Goal: Book appointment/travel/reservation

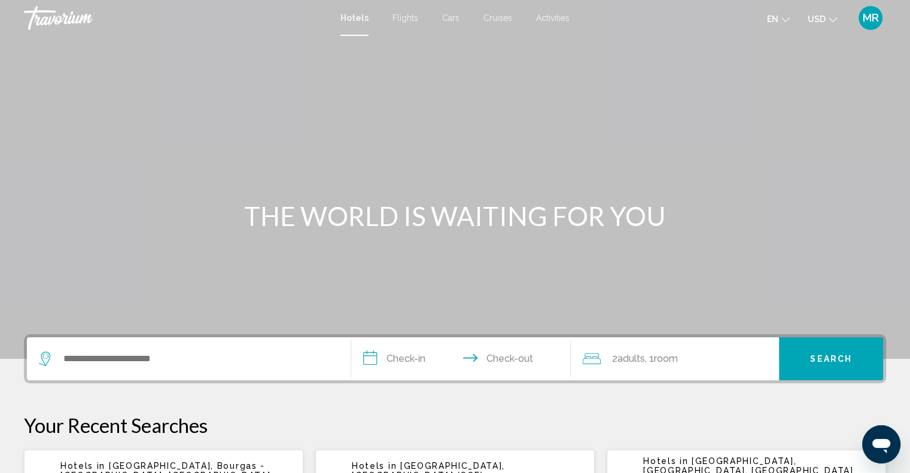
click at [352, 13] on span "Hotels" at bounding box center [354, 18] width 28 height 10
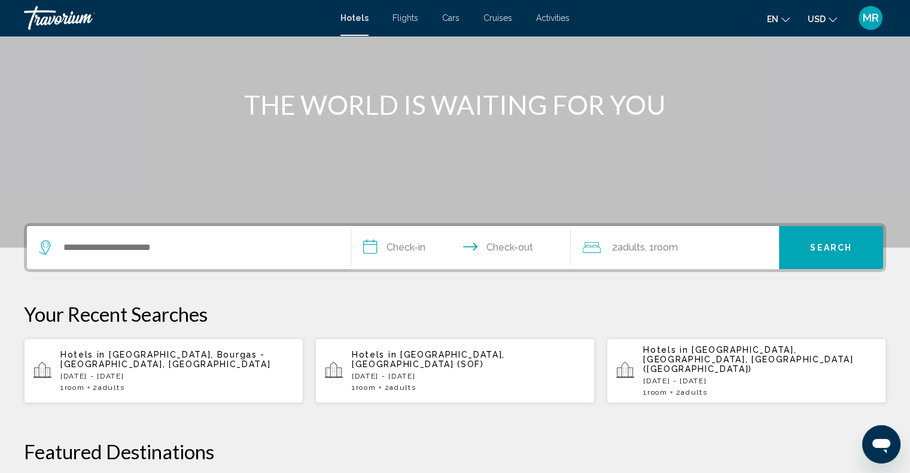
scroll to position [120, 0]
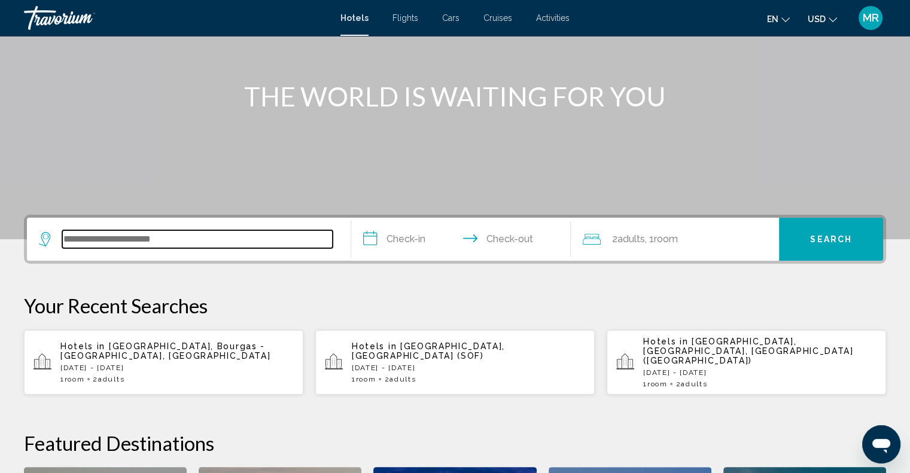
click at [81, 238] on input "Search widget" at bounding box center [197, 239] width 270 height 18
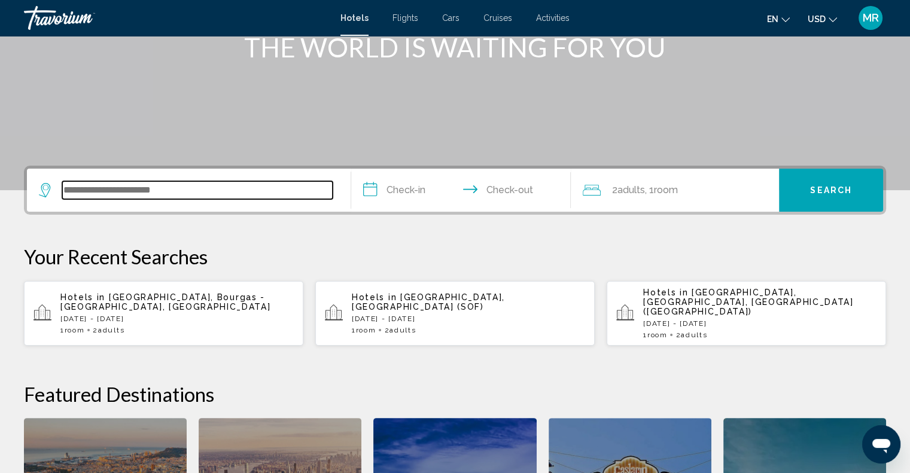
scroll to position [295, 0]
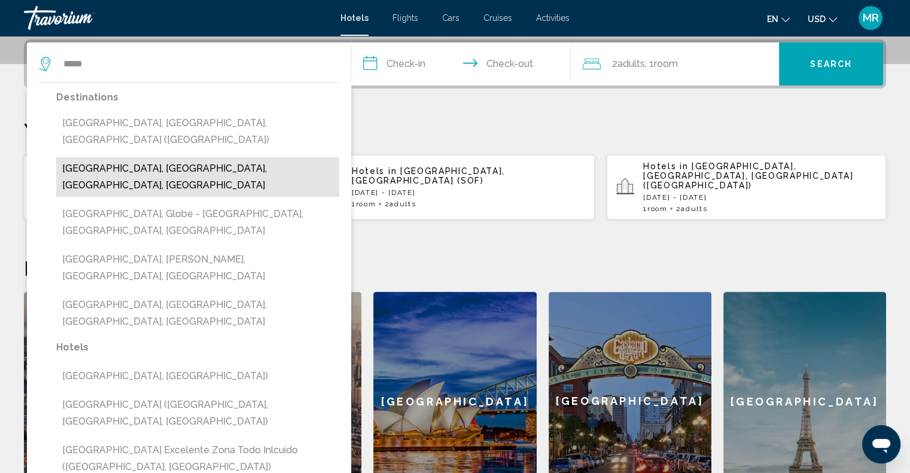
click at [132, 157] on button "Miami Beach, Miami, FL, United States" at bounding box center [197, 176] width 283 height 39
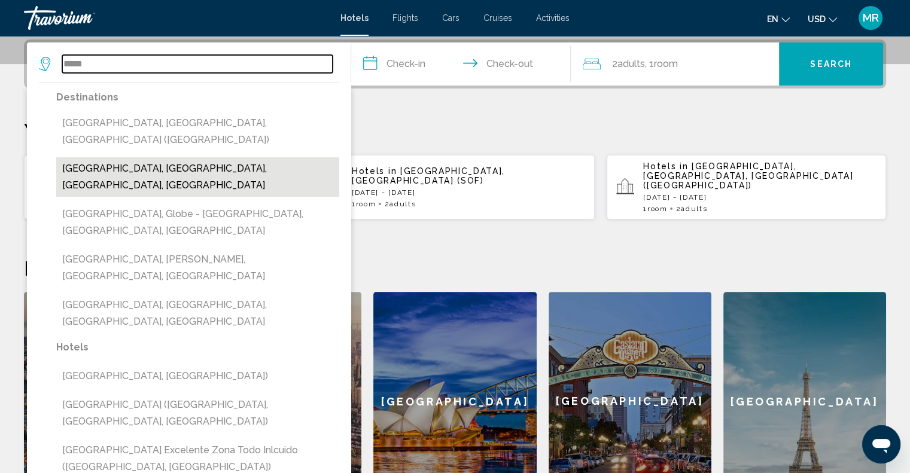
type input "**********"
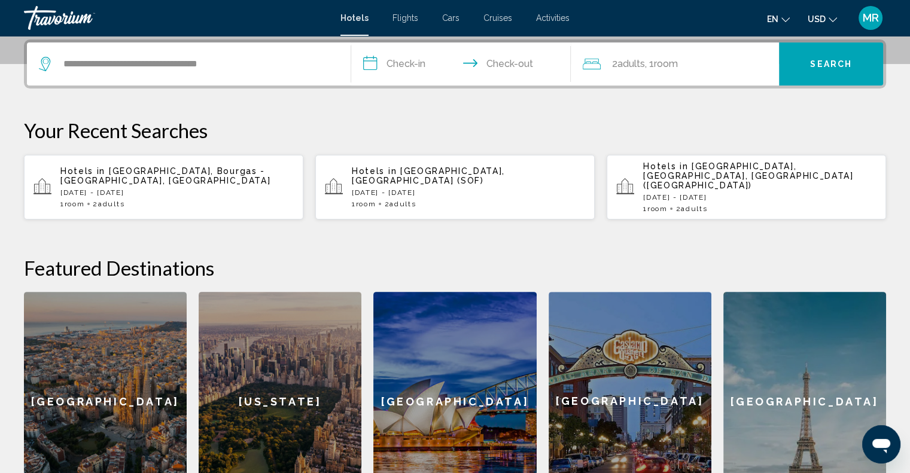
click at [372, 66] on input "**********" at bounding box center [463, 65] width 225 height 47
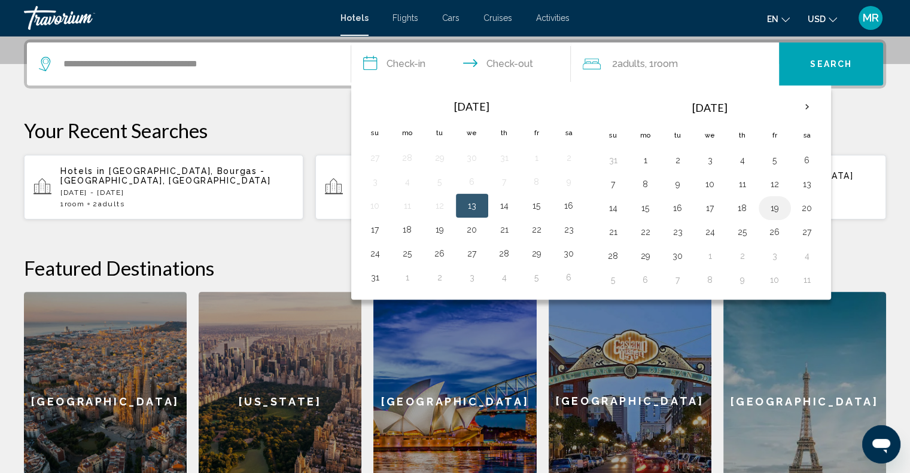
click at [769, 204] on button "19" at bounding box center [774, 208] width 19 height 17
click at [608, 226] on button "21" at bounding box center [613, 232] width 19 height 17
type input "**********"
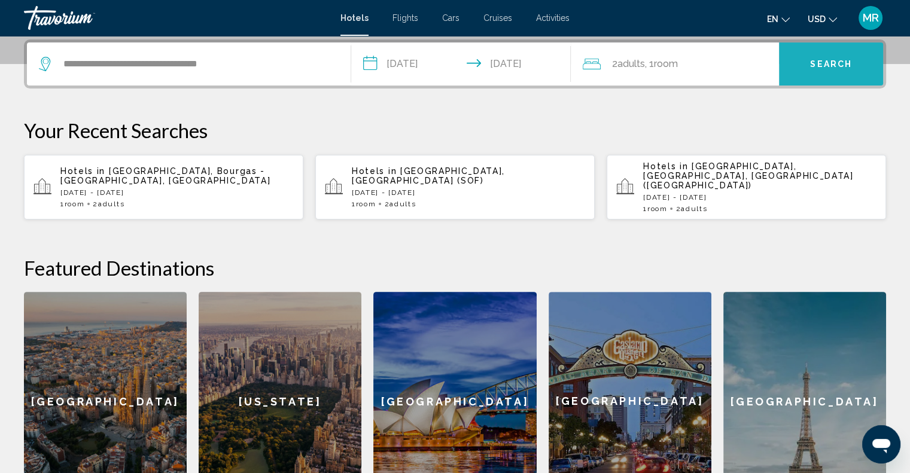
click at [815, 60] on span "Search" at bounding box center [831, 65] width 42 height 10
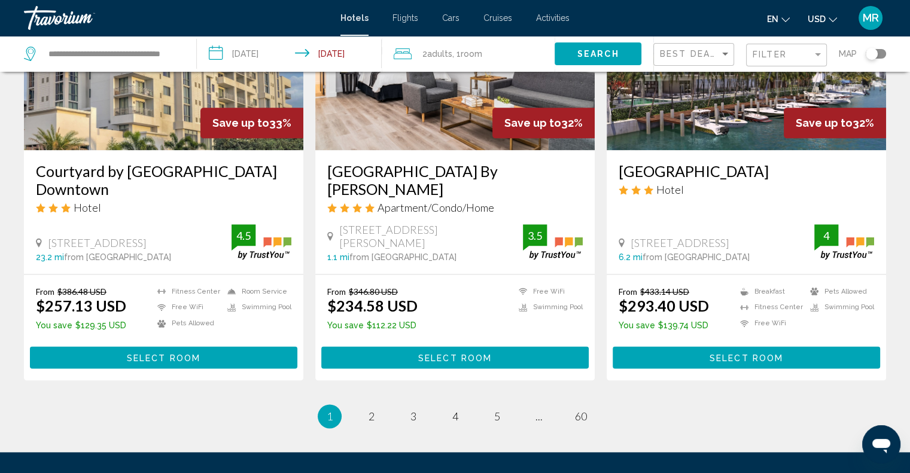
scroll to position [1577, 0]
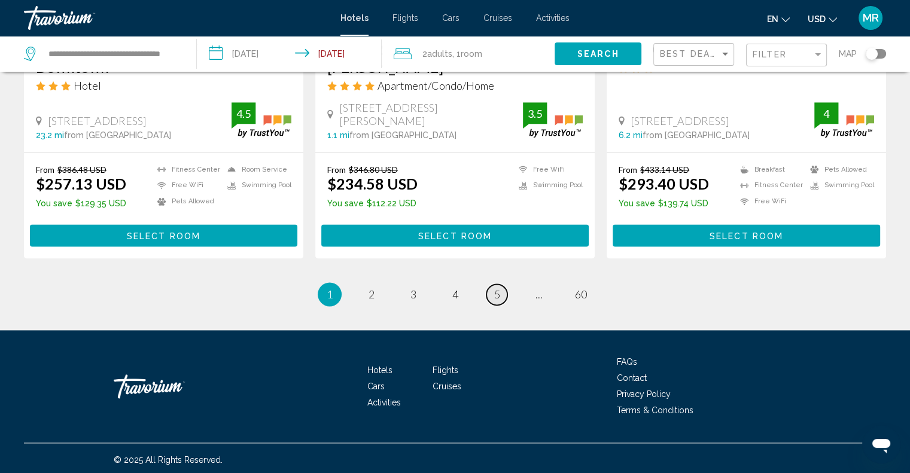
click at [492, 290] on link "page 5" at bounding box center [496, 294] width 21 height 21
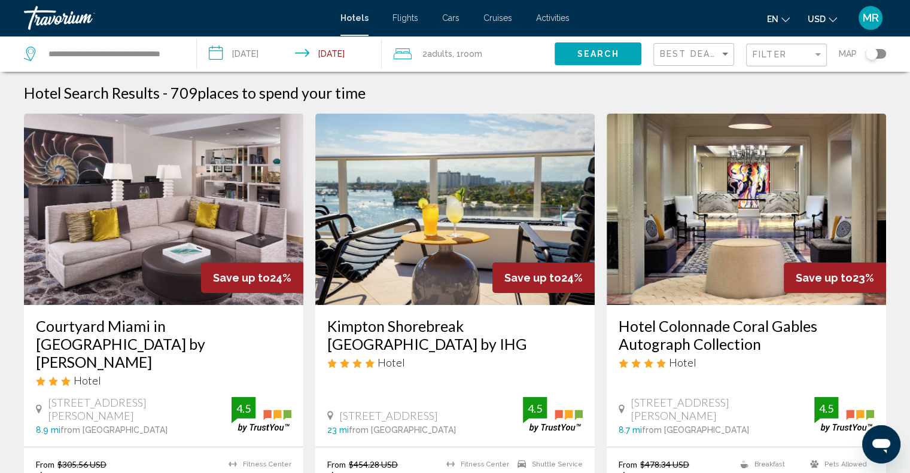
scroll to position [180, 0]
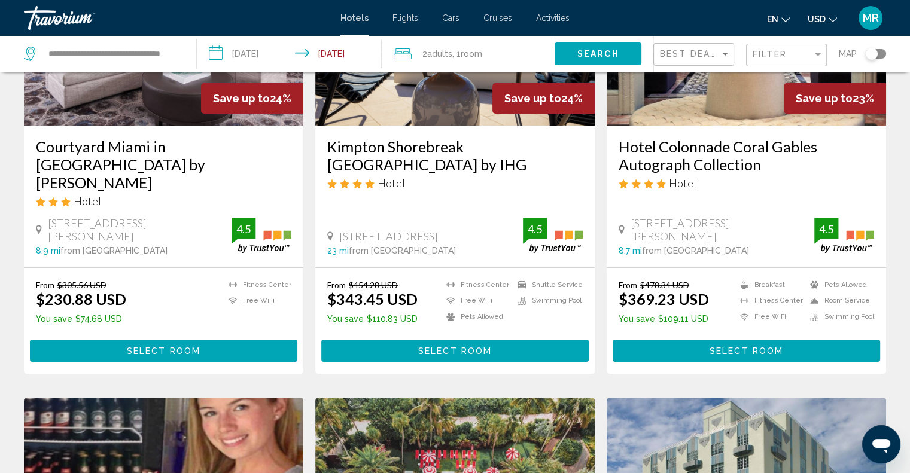
click at [643, 340] on button "Select Room" at bounding box center [746, 351] width 267 height 22
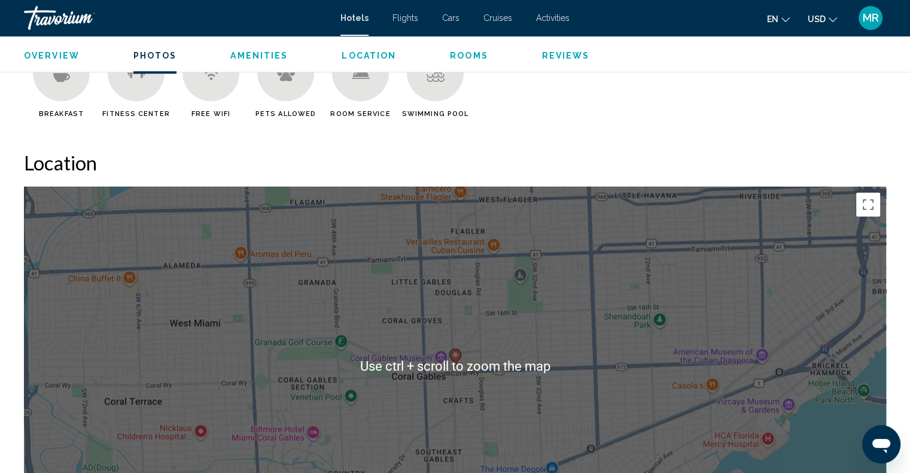
scroll to position [539, 0]
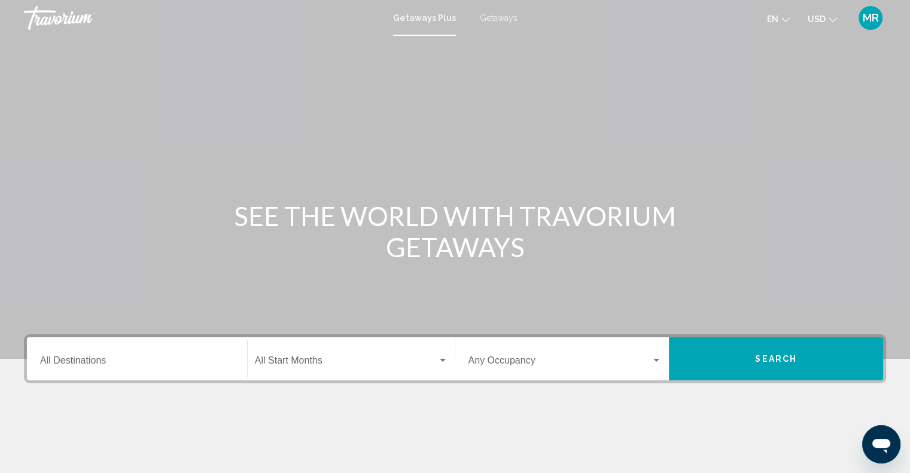
click at [494, 19] on span "Getaways" at bounding box center [499, 18] width 38 height 10
click at [90, 358] on input "Destination All Destinations" at bounding box center [137, 363] width 194 height 11
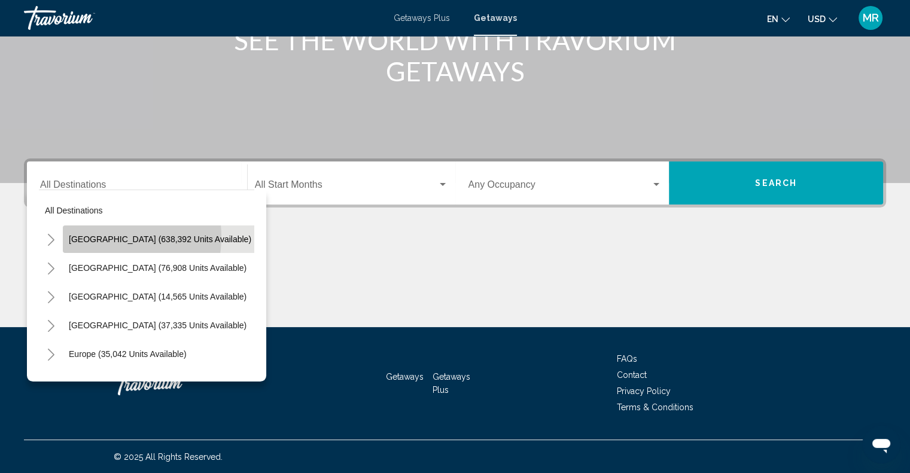
click at [102, 236] on span "[GEOGRAPHIC_DATA] (638,392 units available)" at bounding box center [160, 240] width 182 height 10
type input "**********"
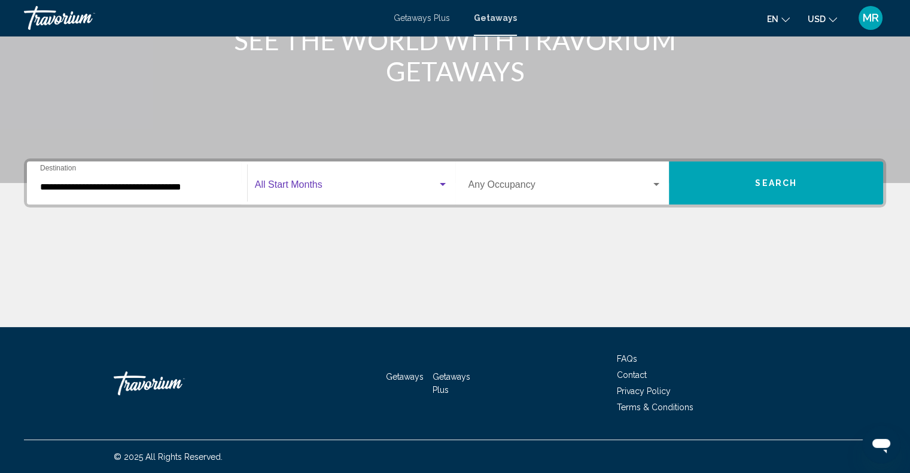
click at [440, 180] on div "Search widget" at bounding box center [442, 185] width 11 height 10
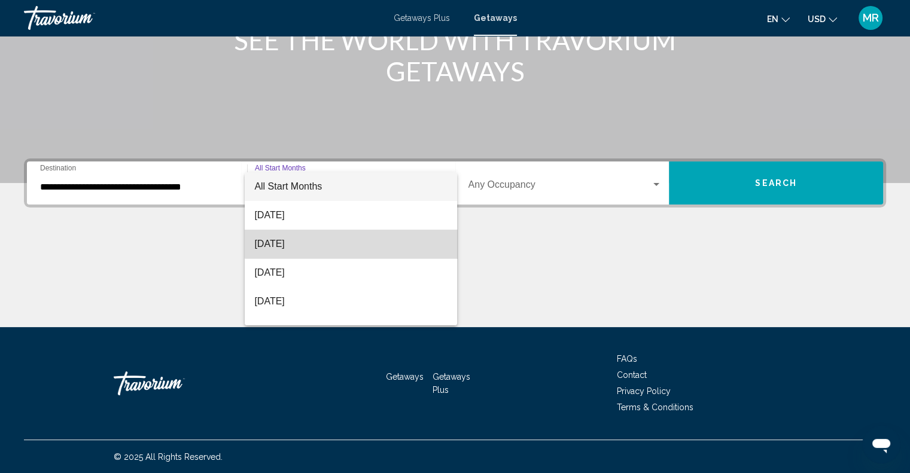
click at [423, 243] on span "[DATE]" at bounding box center [350, 244] width 193 height 29
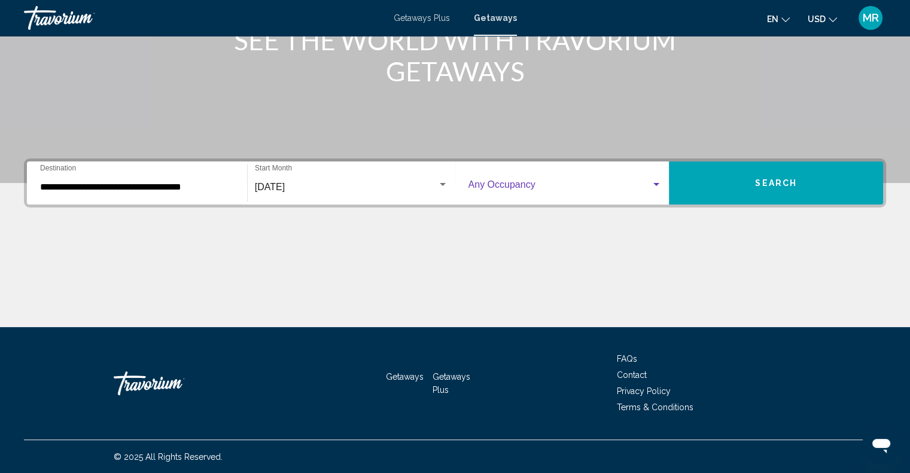
click at [655, 181] on div "Search widget" at bounding box center [656, 185] width 11 height 10
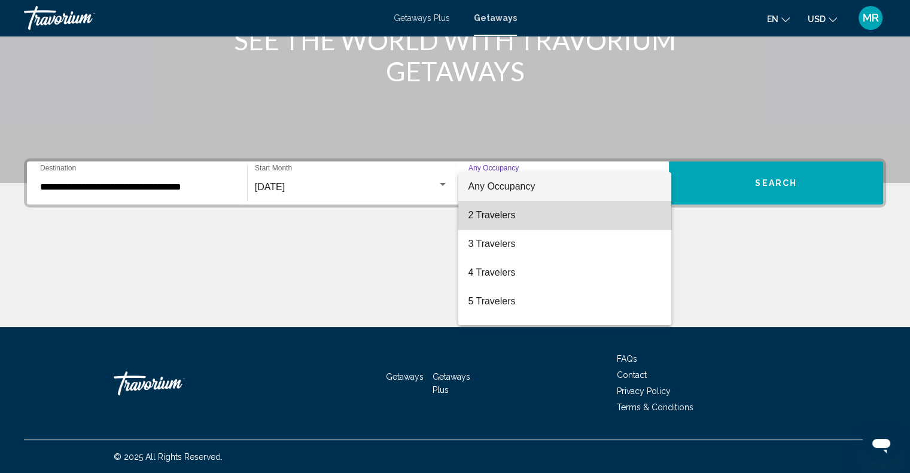
click at [639, 213] on span "2 Travelers" at bounding box center [565, 215] width 194 height 29
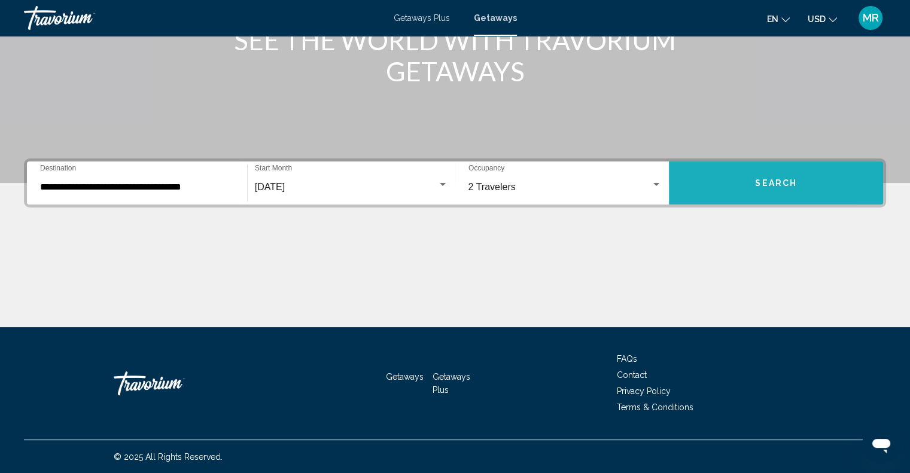
click at [718, 187] on button "Search" at bounding box center [776, 183] width 214 height 43
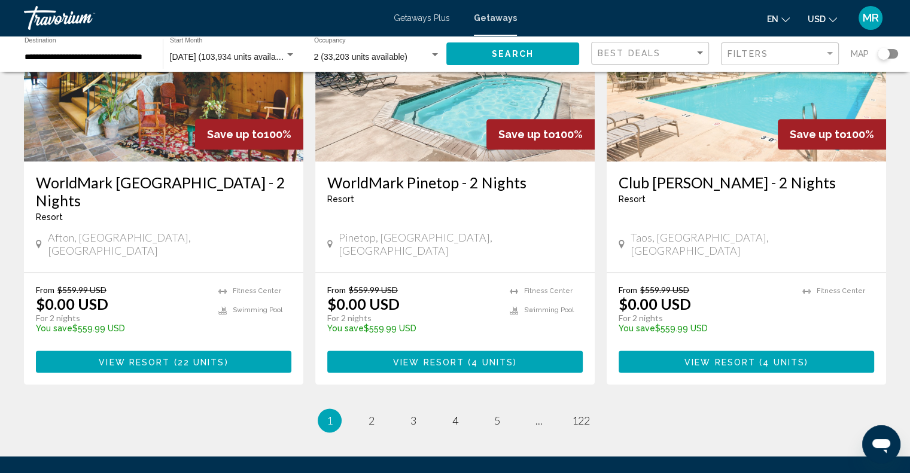
scroll to position [1530, 0]
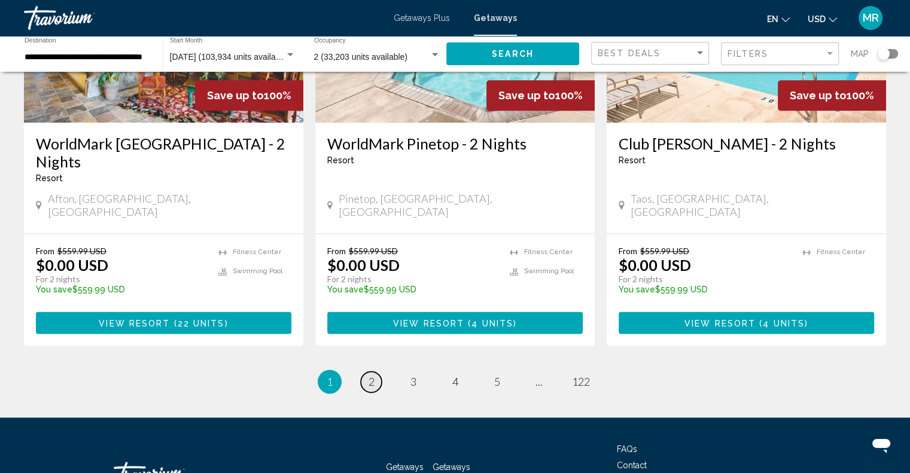
click at [369, 375] on span "2" at bounding box center [372, 381] width 6 height 13
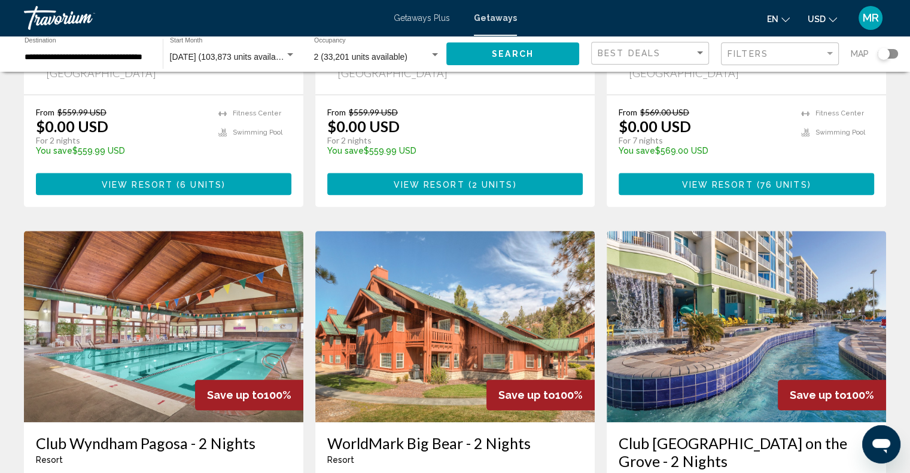
scroll to position [1496, 0]
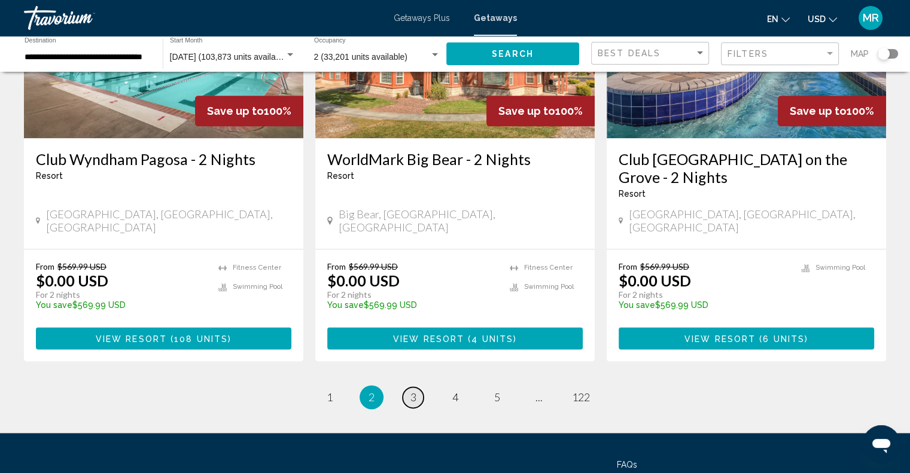
click at [409, 387] on link "page 3" at bounding box center [413, 397] width 21 height 21
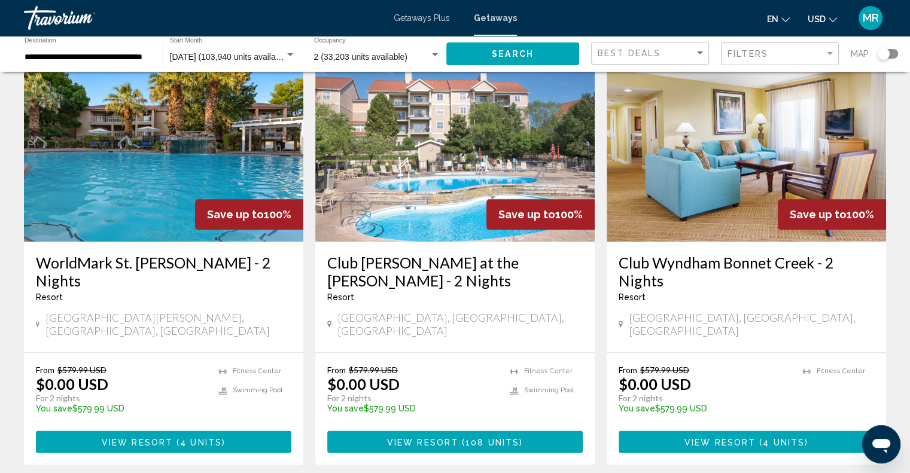
scroll to position [1248, 0]
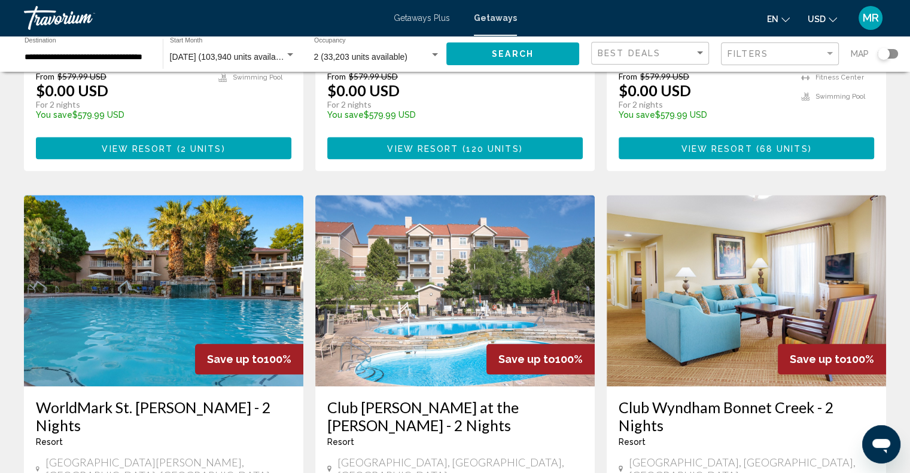
click at [658, 276] on img "Main content" at bounding box center [746, 290] width 279 height 191
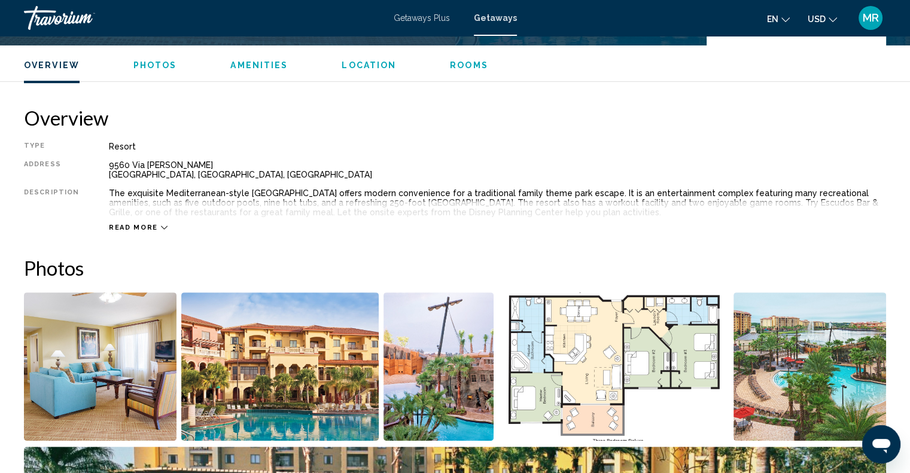
scroll to position [120, 0]
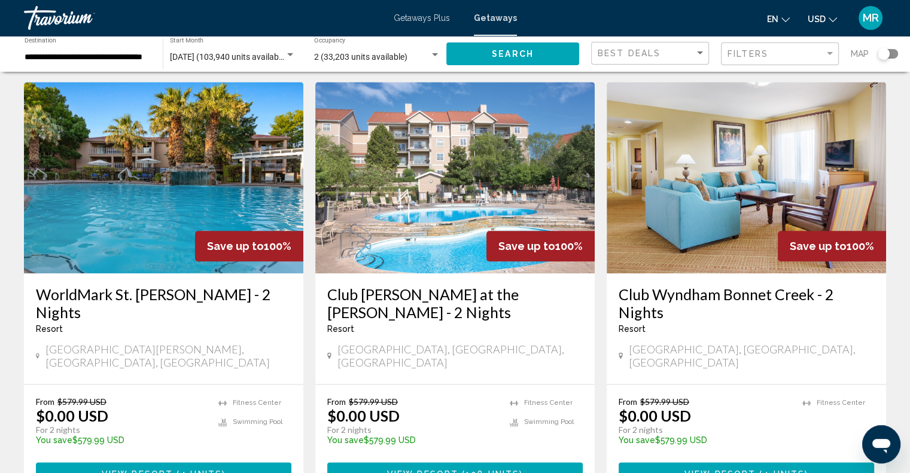
scroll to position [1436, 0]
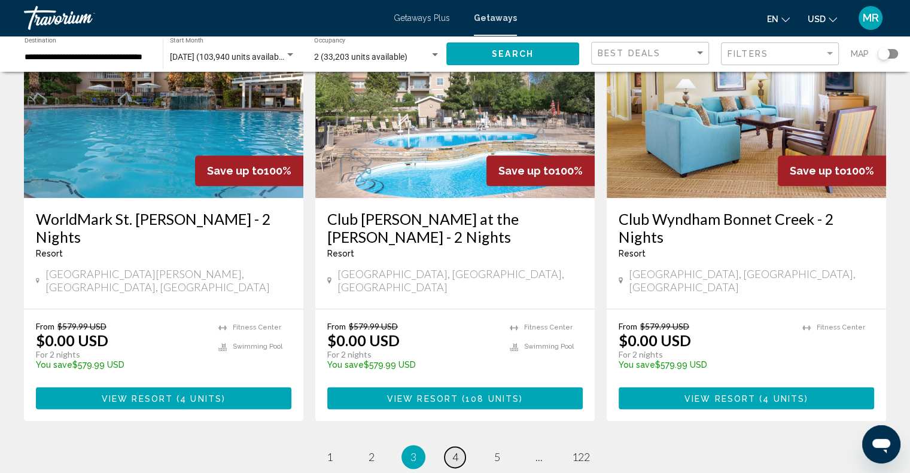
click at [459, 447] on link "page 4" at bounding box center [455, 457] width 21 height 21
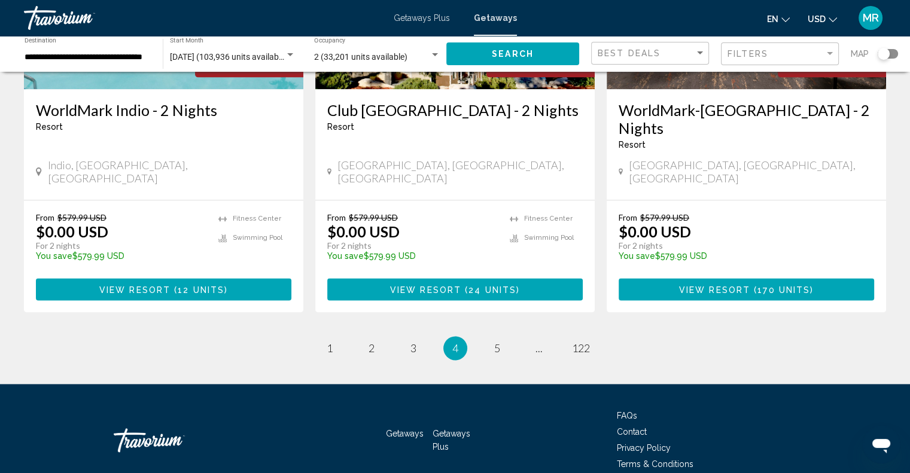
scroll to position [1547, 0]
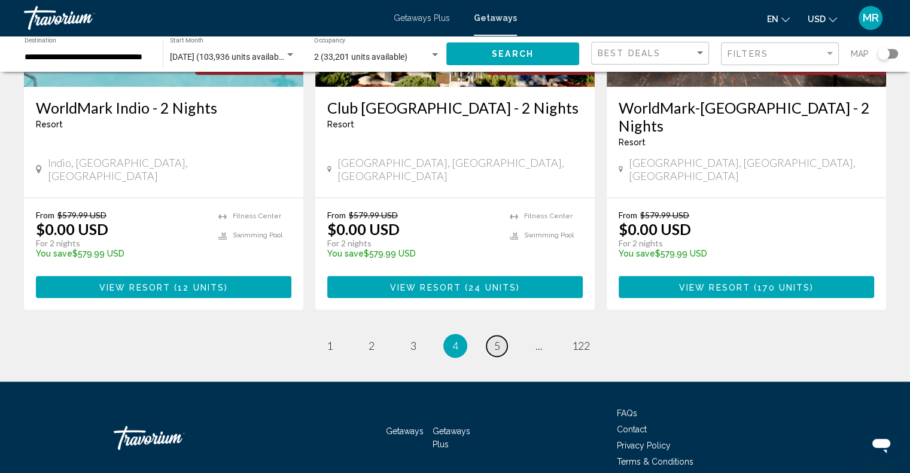
click at [498, 339] on span "5" at bounding box center [497, 345] width 6 height 13
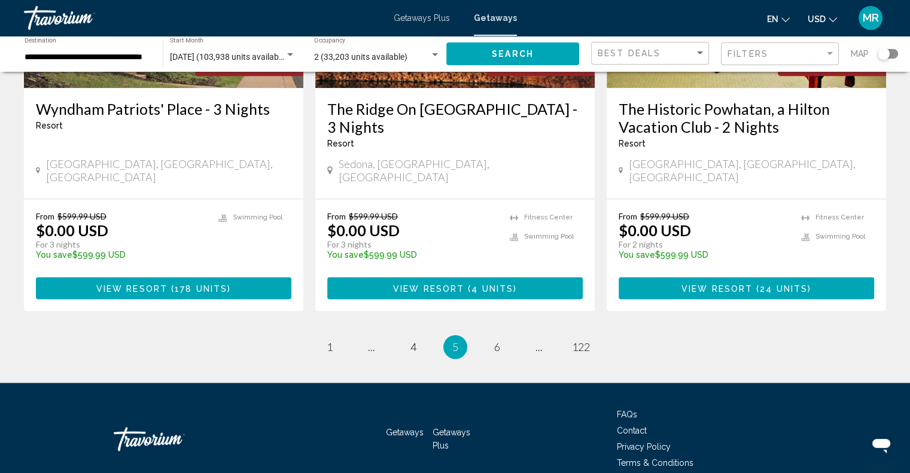
scroll to position [1547, 0]
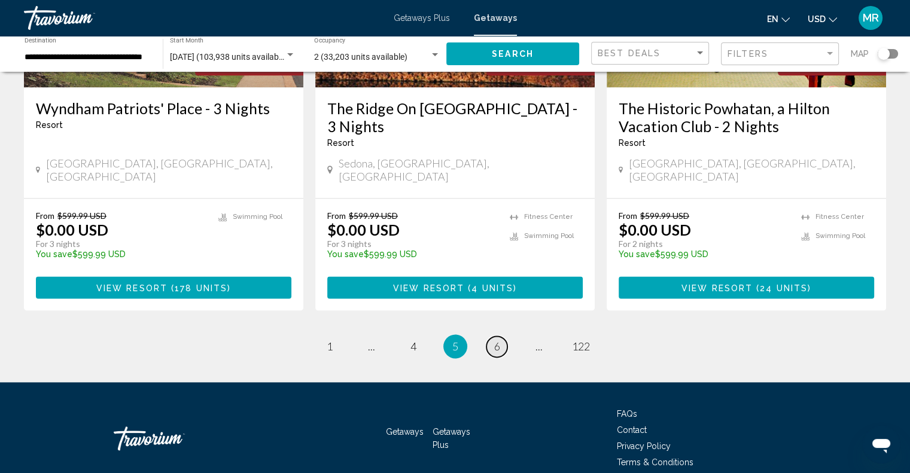
click at [494, 340] on span "6" at bounding box center [497, 346] width 6 height 13
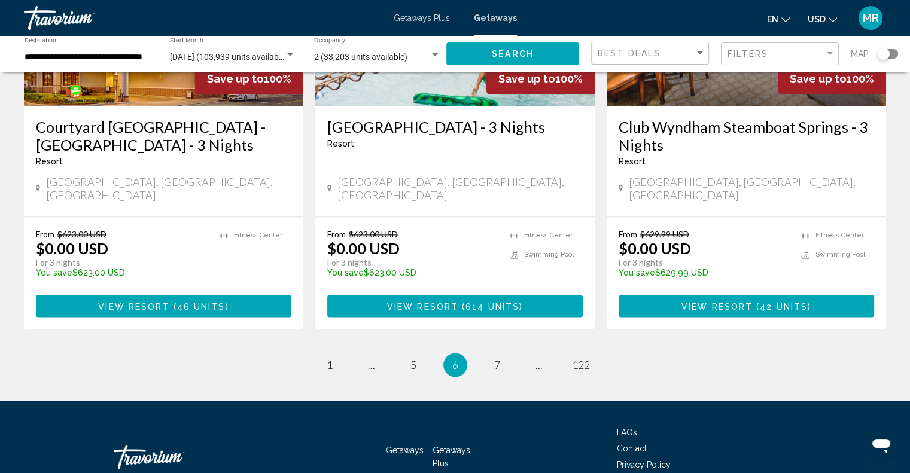
scroll to position [1547, 0]
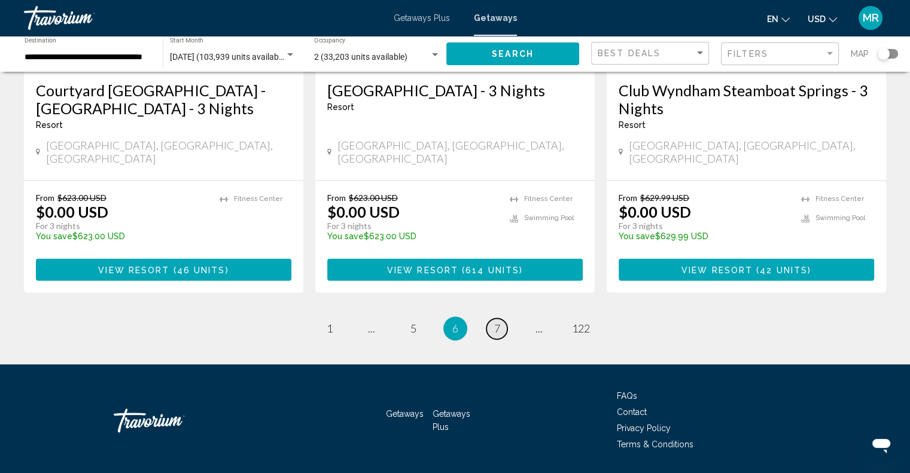
click at [497, 322] on span "7" at bounding box center [497, 328] width 6 height 13
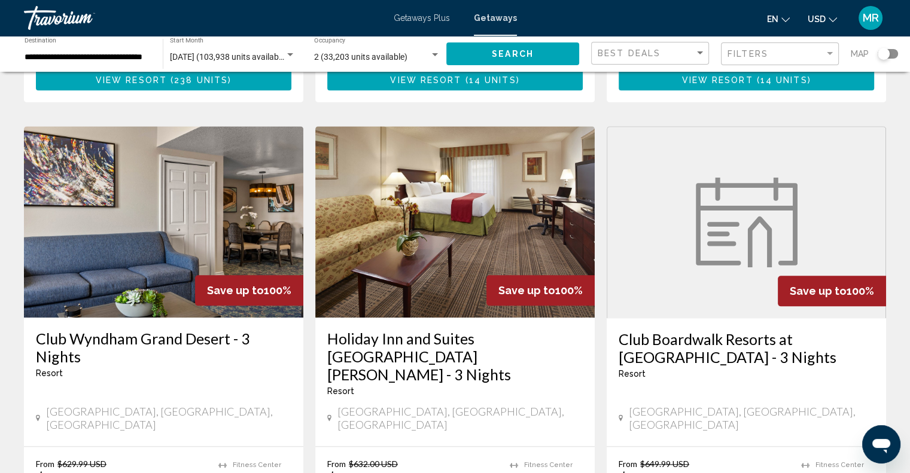
scroll to position [1548, 0]
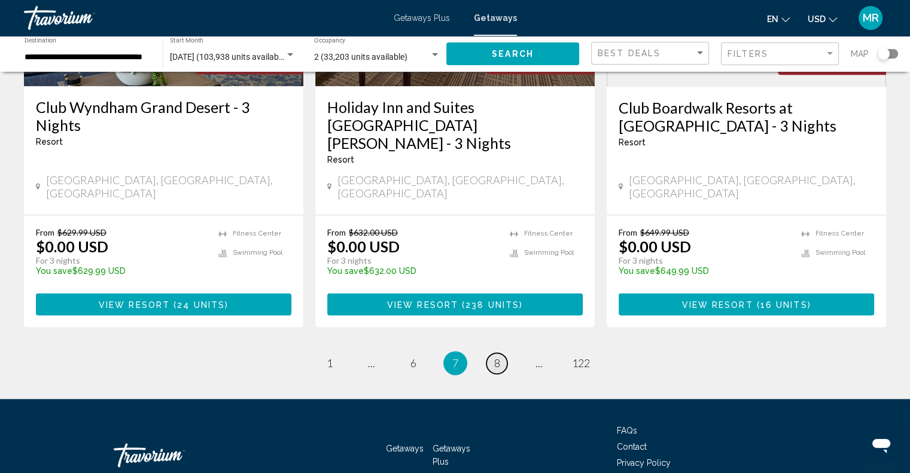
click at [498, 357] on span "8" at bounding box center [497, 363] width 6 height 13
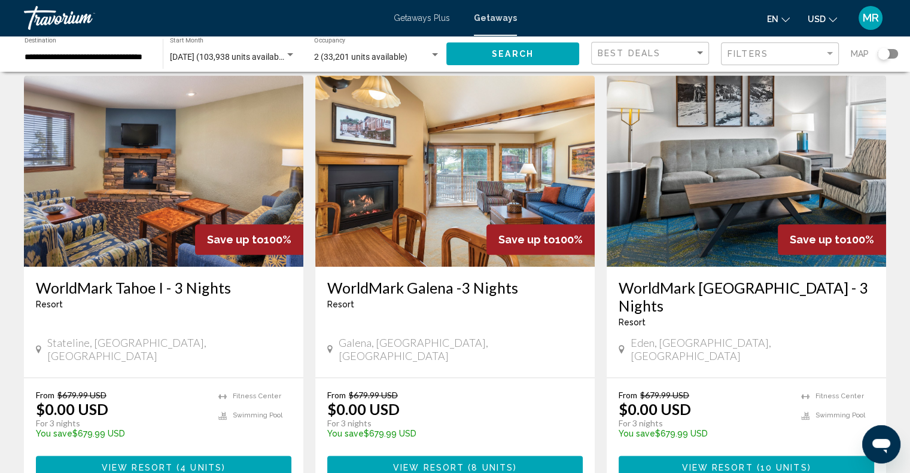
scroll to position [1496, 0]
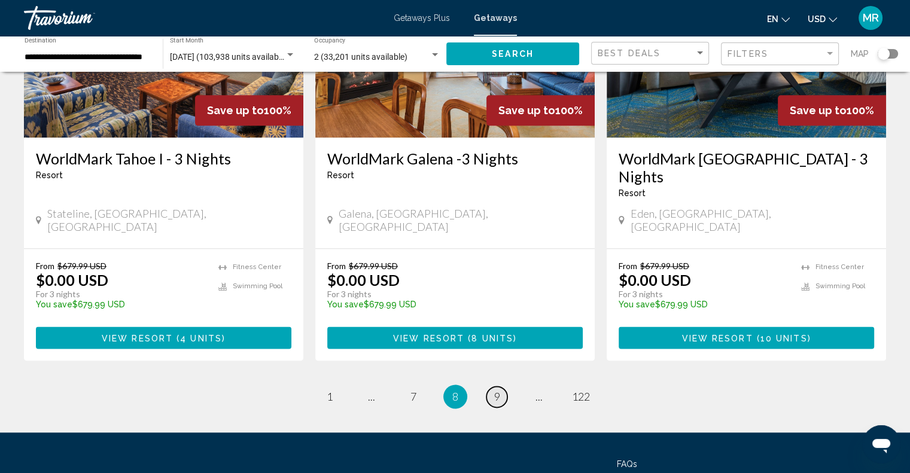
click at [498, 390] on span "9" at bounding box center [497, 396] width 6 height 13
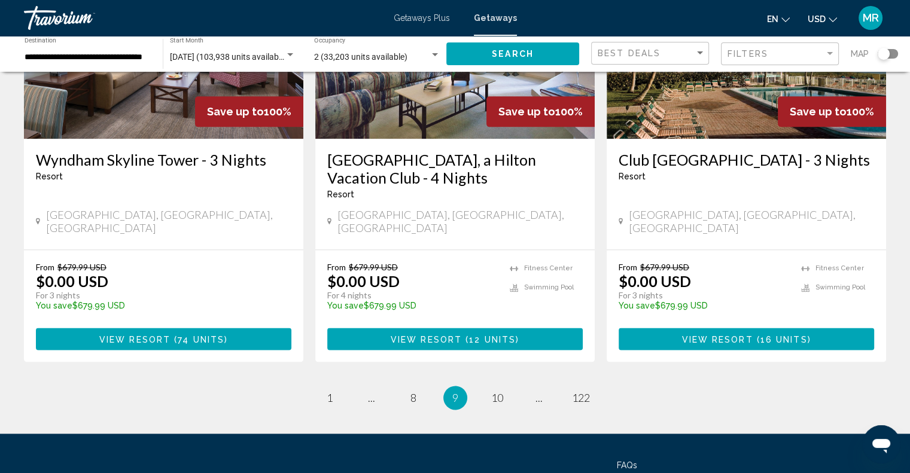
scroll to position [1496, 0]
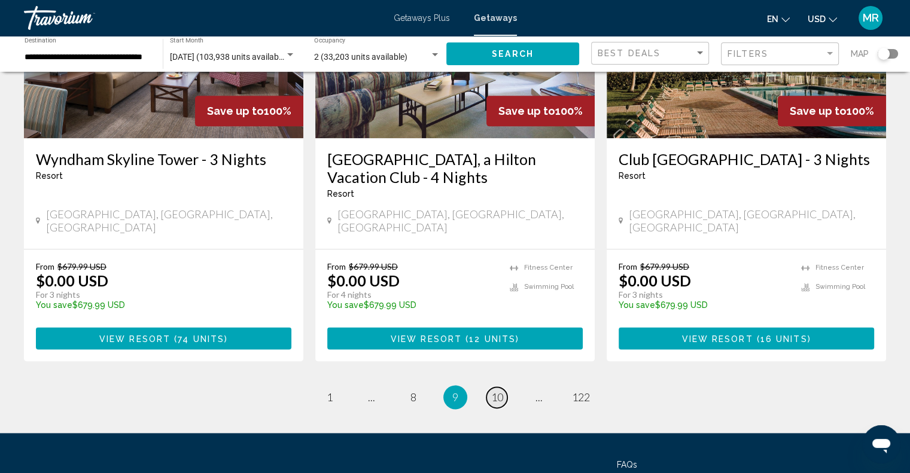
click at [498, 391] on span "10" at bounding box center [497, 397] width 12 height 13
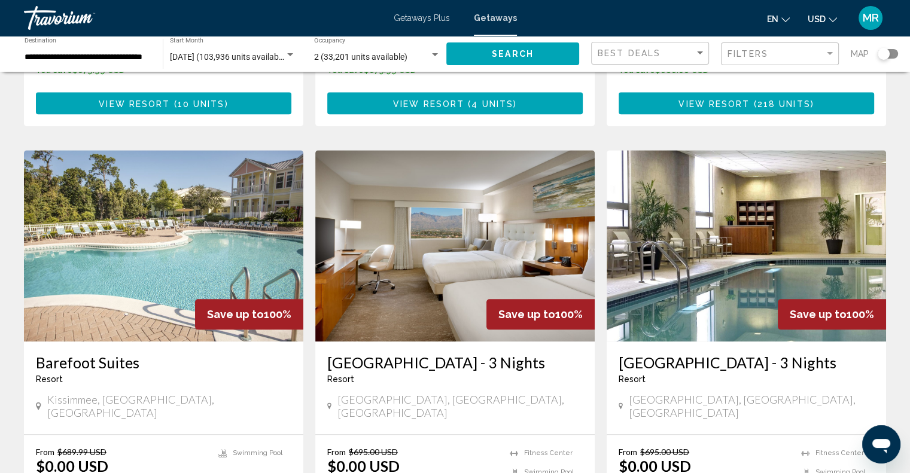
scroll to position [1436, 0]
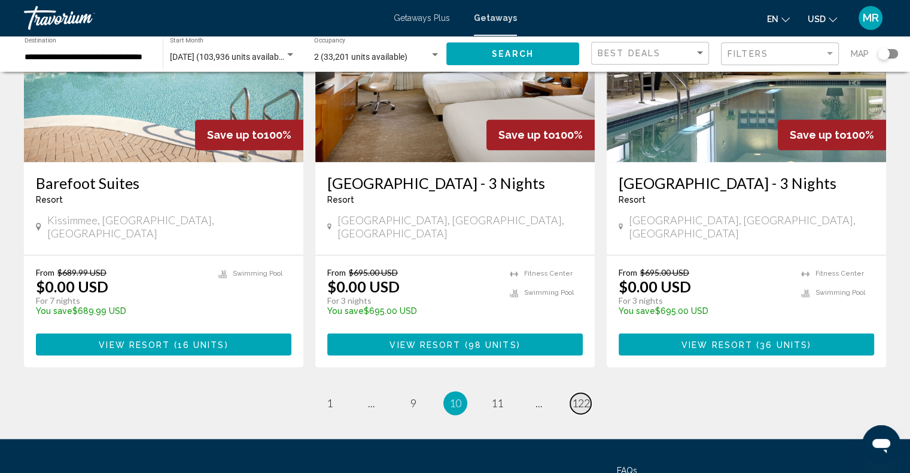
click at [582, 397] on span "122" at bounding box center [581, 403] width 18 height 13
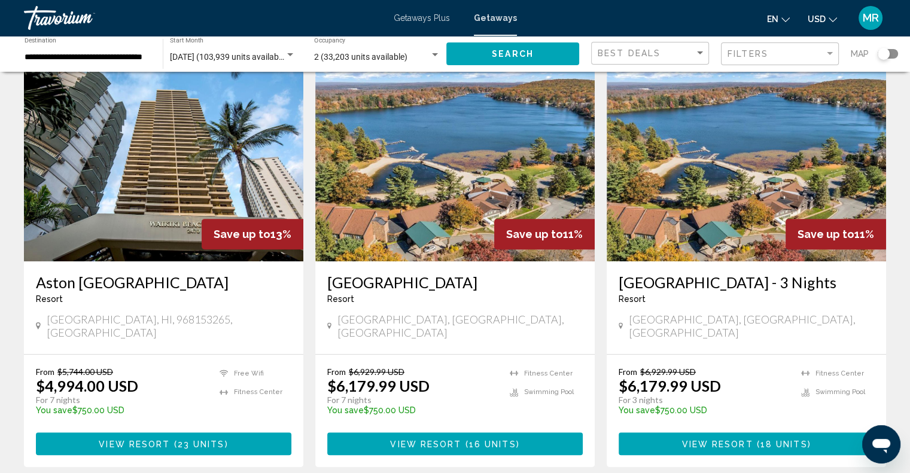
scroll to position [479, 0]
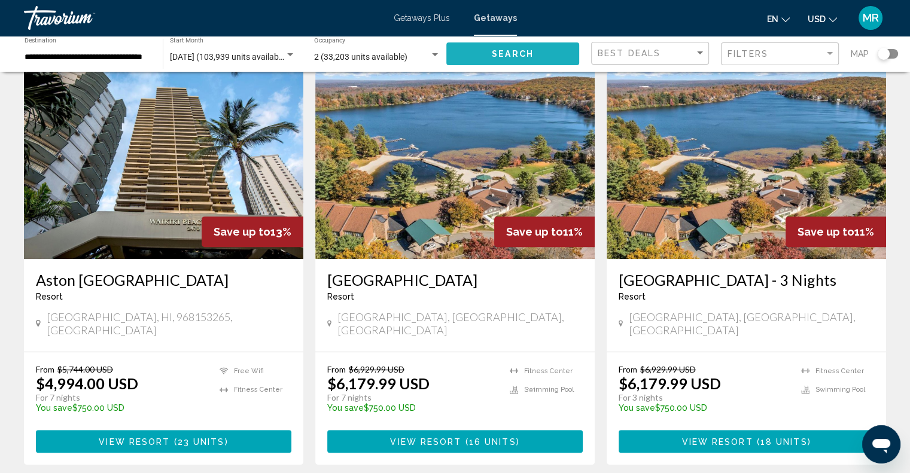
click at [503, 50] on span "Search" at bounding box center [513, 55] width 42 height 10
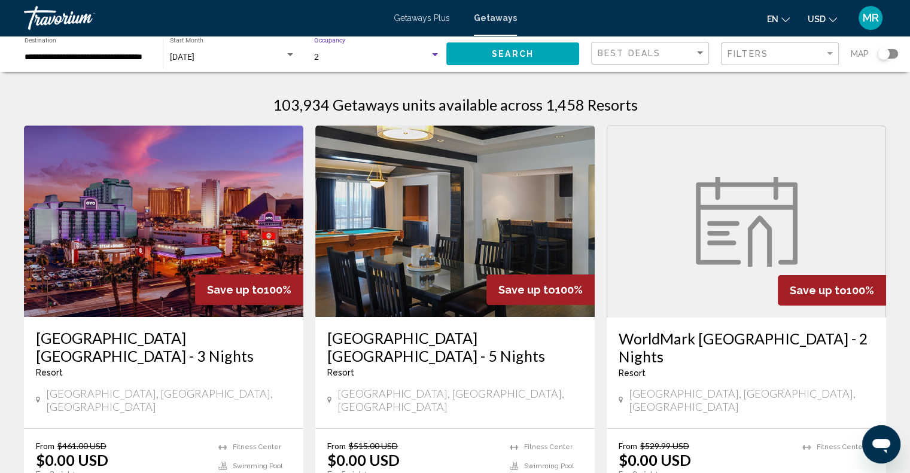
click at [435, 53] on div "Search widget" at bounding box center [435, 54] width 6 height 3
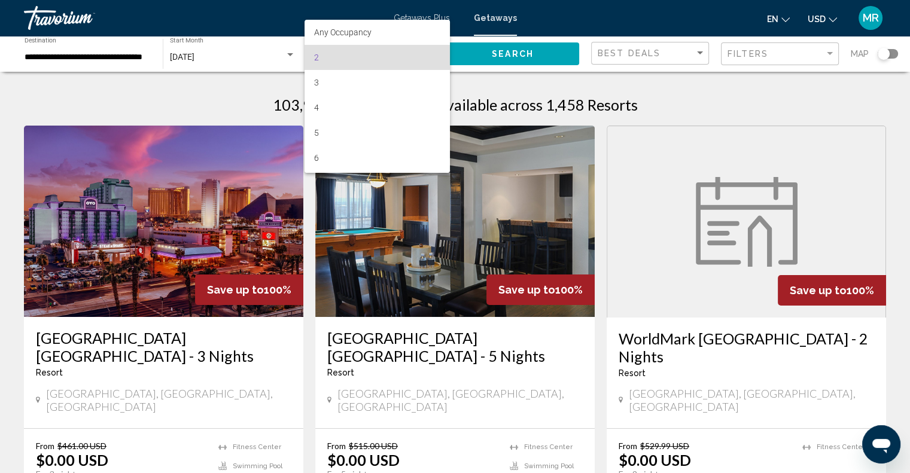
click at [419, 50] on span "2" at bounding box center [377, 57] width 126 height 25
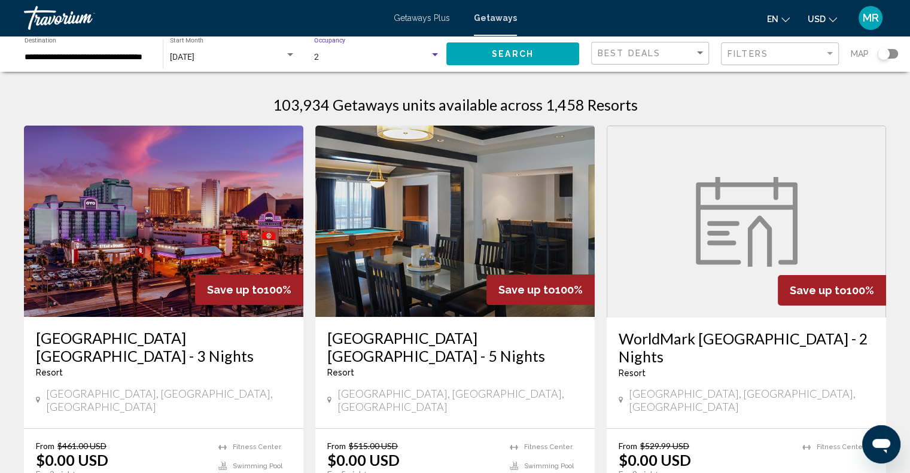
click at [138, 57] on input "**********" at bounding box center [88, 58] width 126 height 10
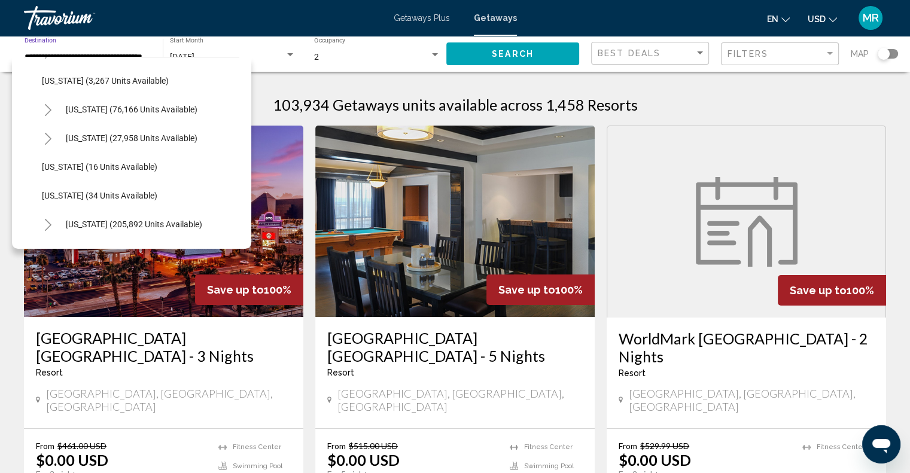
scroll to position [120, 0]
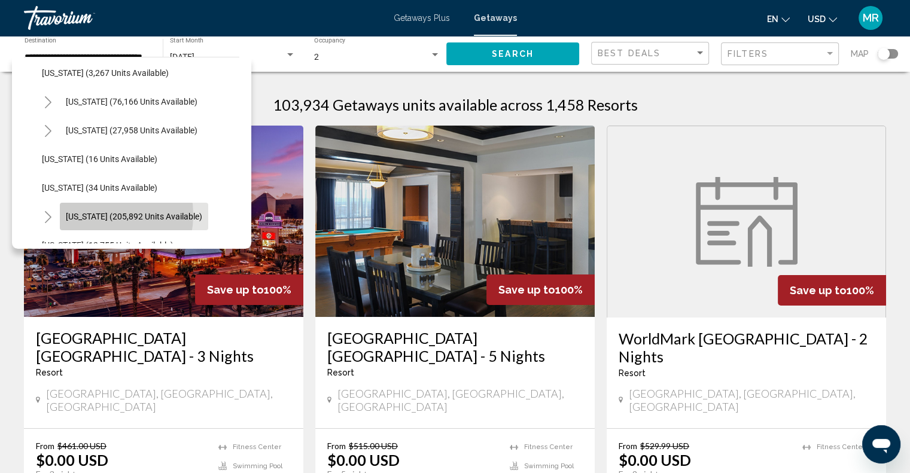
click at [90, 215] on span "[US_STATE] (205,892 units available)" at bounding box center [134, 217] width 136 height 10
type input "**********"
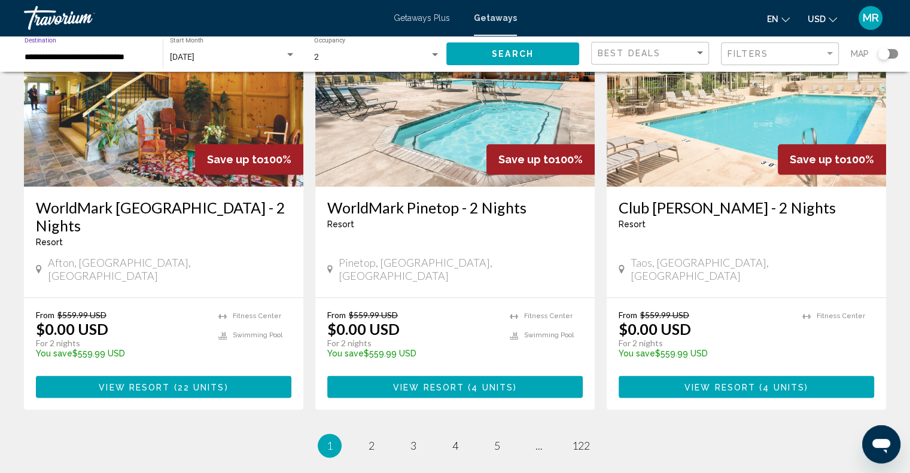
scroll to position [1530, 0]
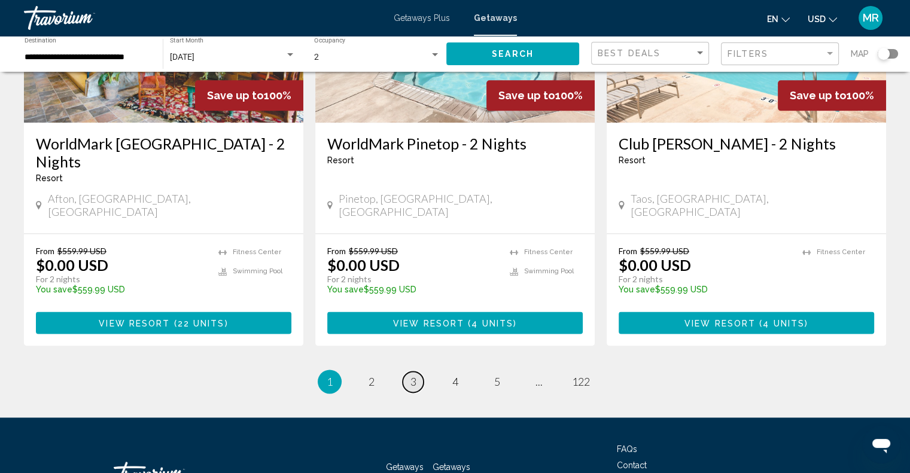
click at [415, 375] on span "3" at bounding box center [413, 381] width 6 height 13
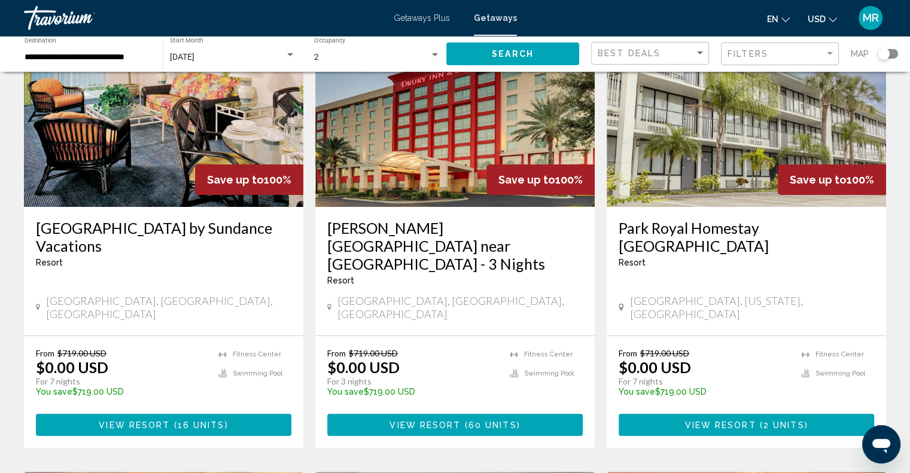
scroll to position [120, 0]
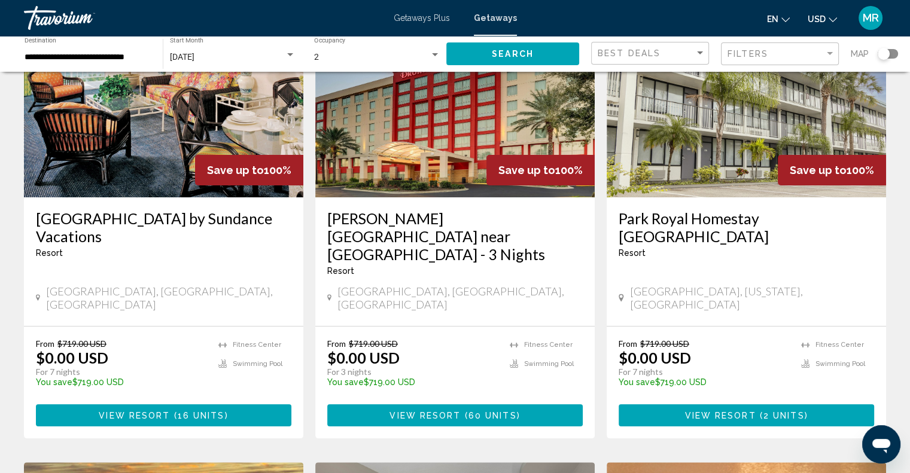
click at [218, 217] on h3 "[GEOGRAPHIC_DATA] by Sundance Vacations" at bounding box center [163, 227] width 255 height 36
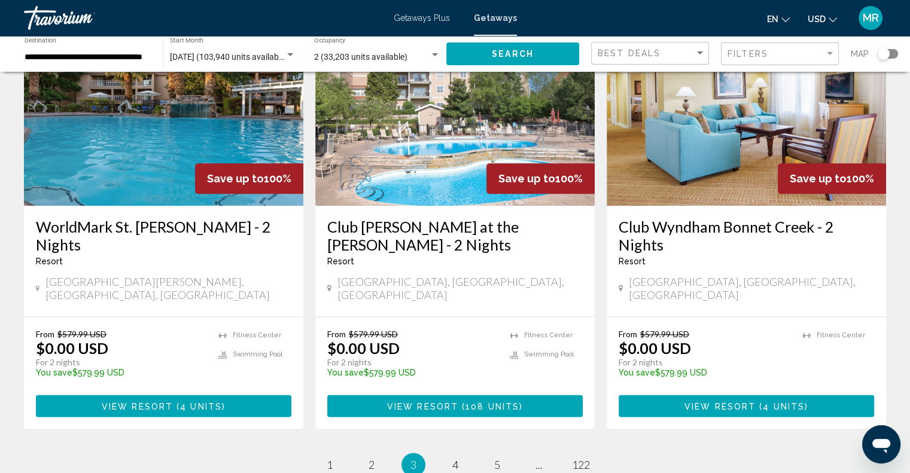
scroll to position [1436, 0]
